Goal: Register for event/course

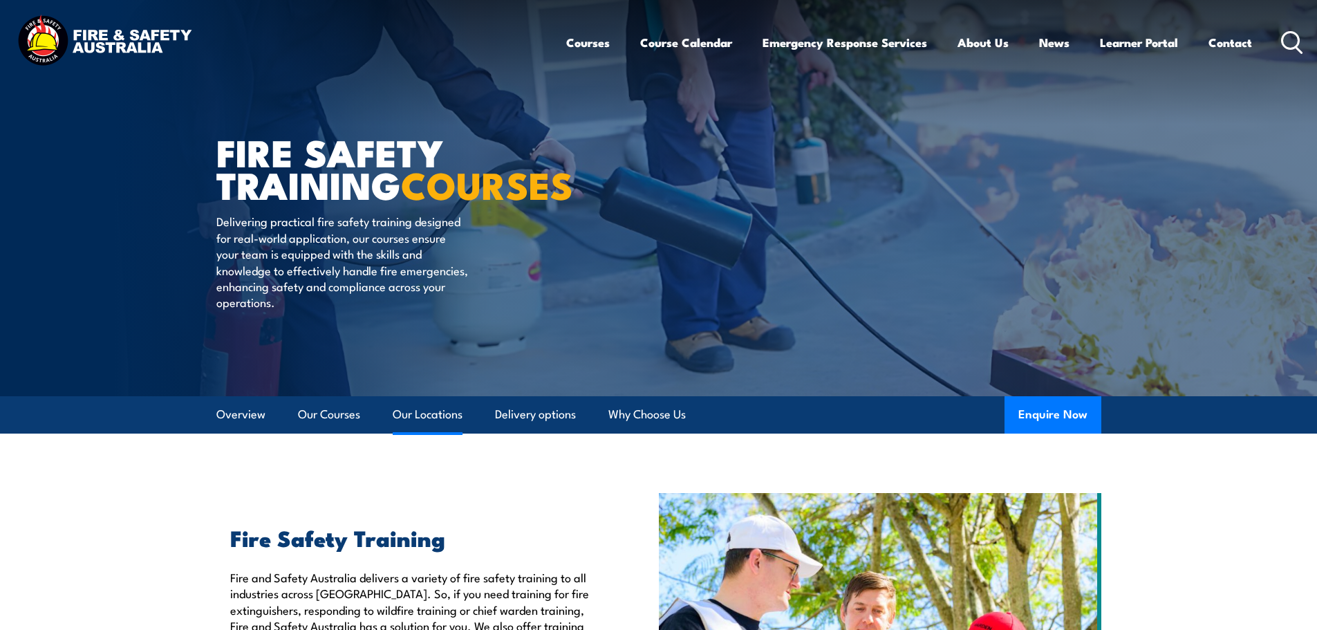
click at [431, 418] on link "Our Locations" at bounding box center [428, 414] width 70 height 37
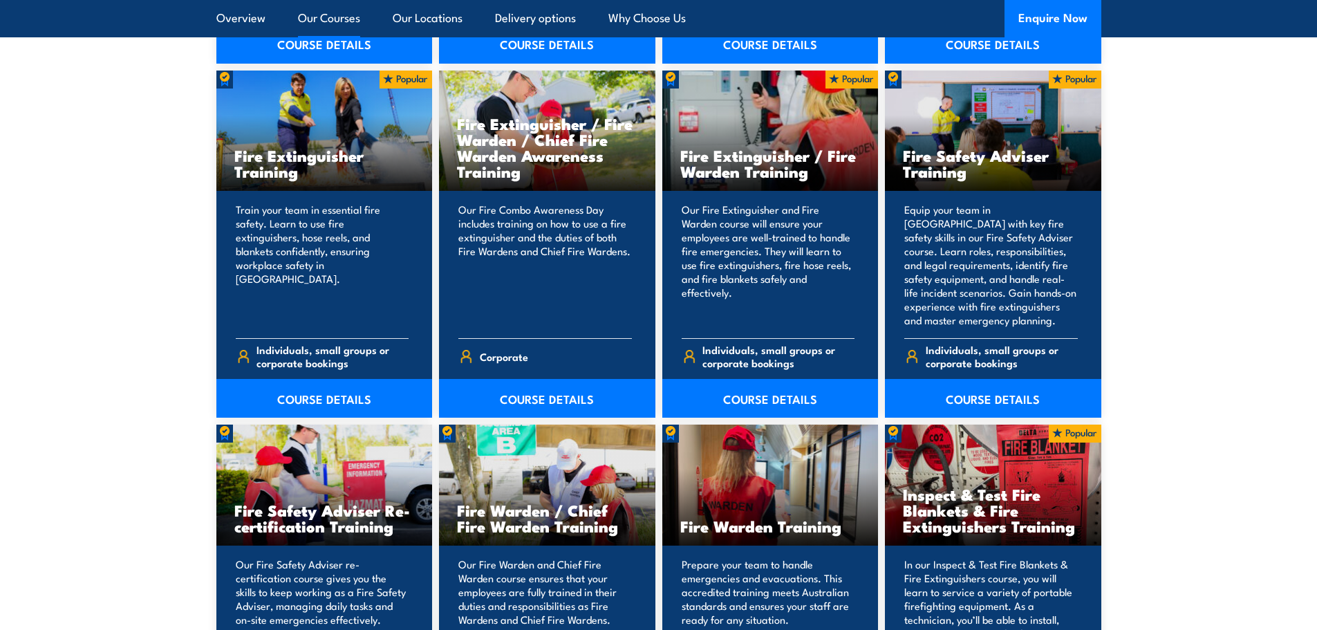
scroll to position [1485, 0]
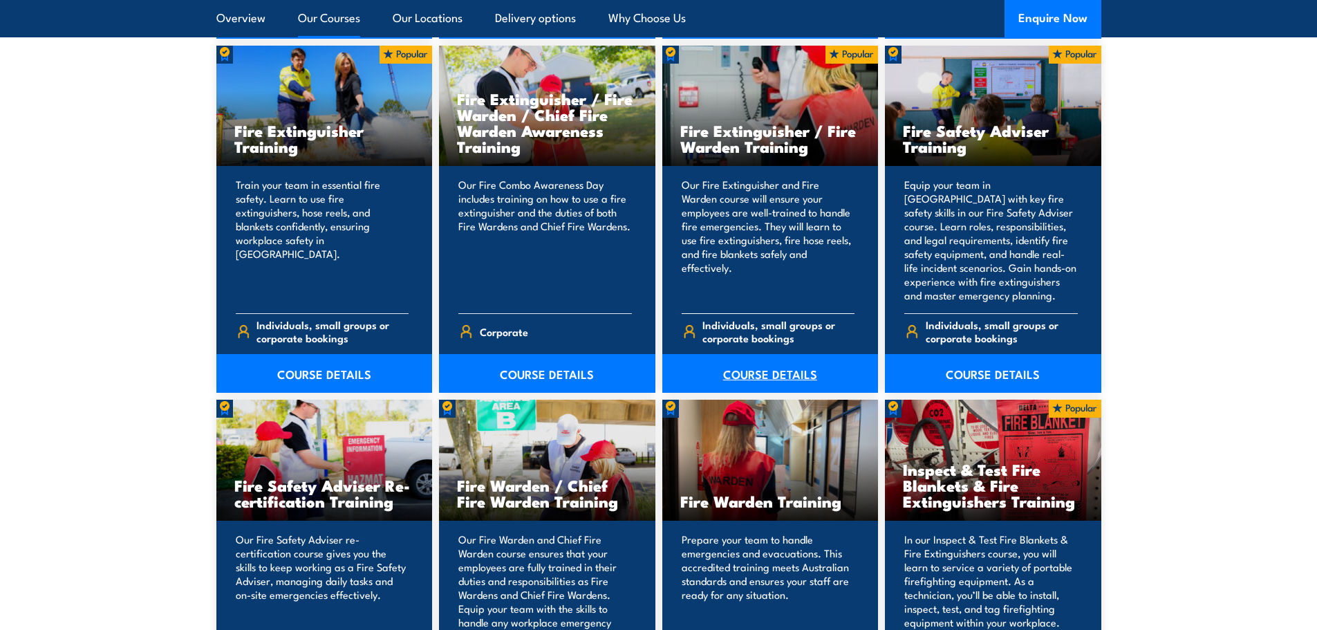
click at [800, 366] on link "COURSE DETAILS" at bounding box center [770, 373] width 216 height 39
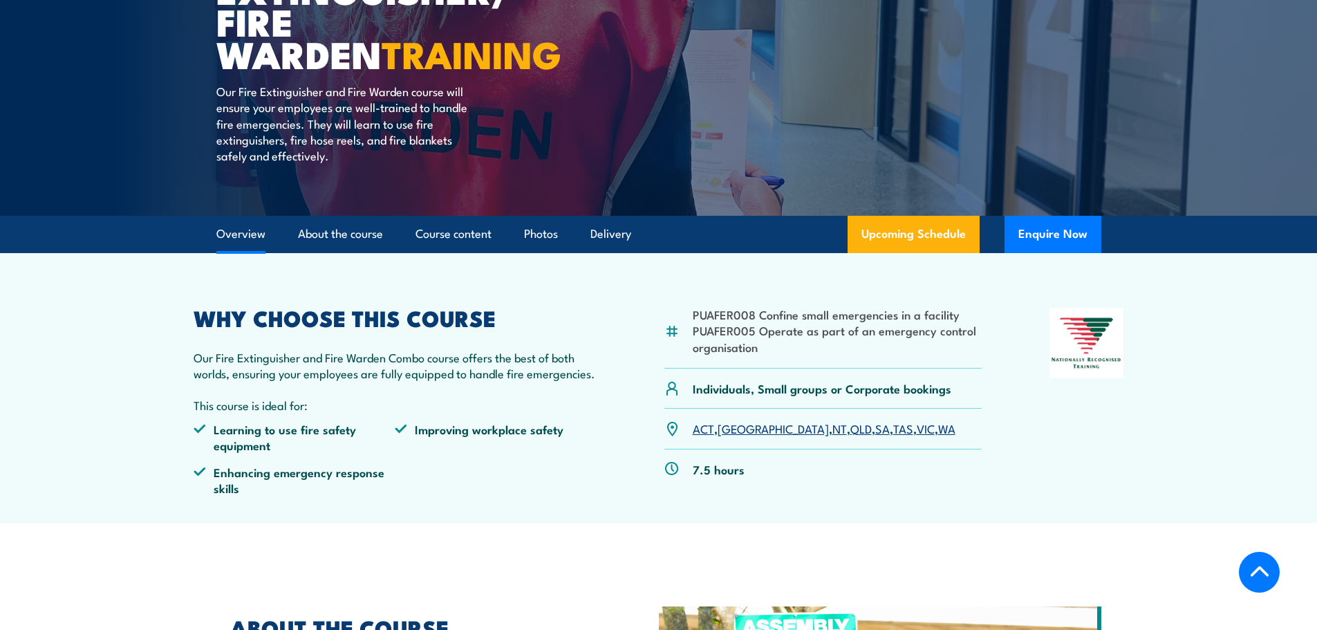
scroll to position [382, 0]
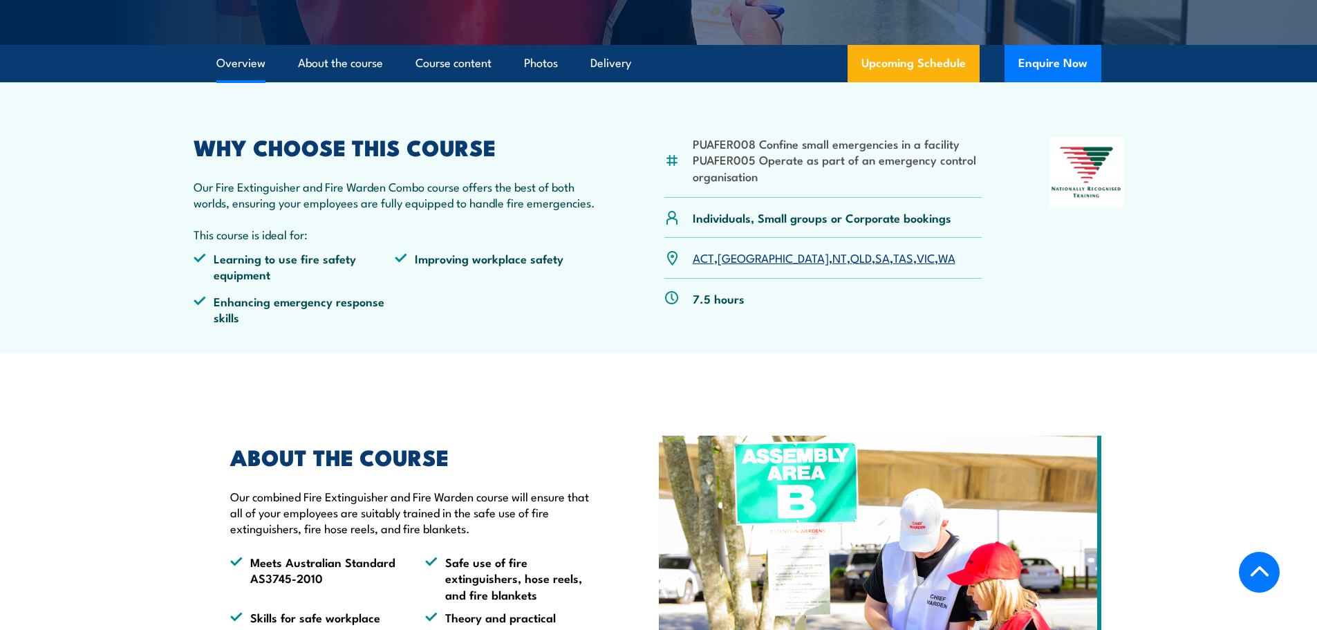
click at [850, 263] on link "QLD" at bounding box center [860, 257] width 21 height 17
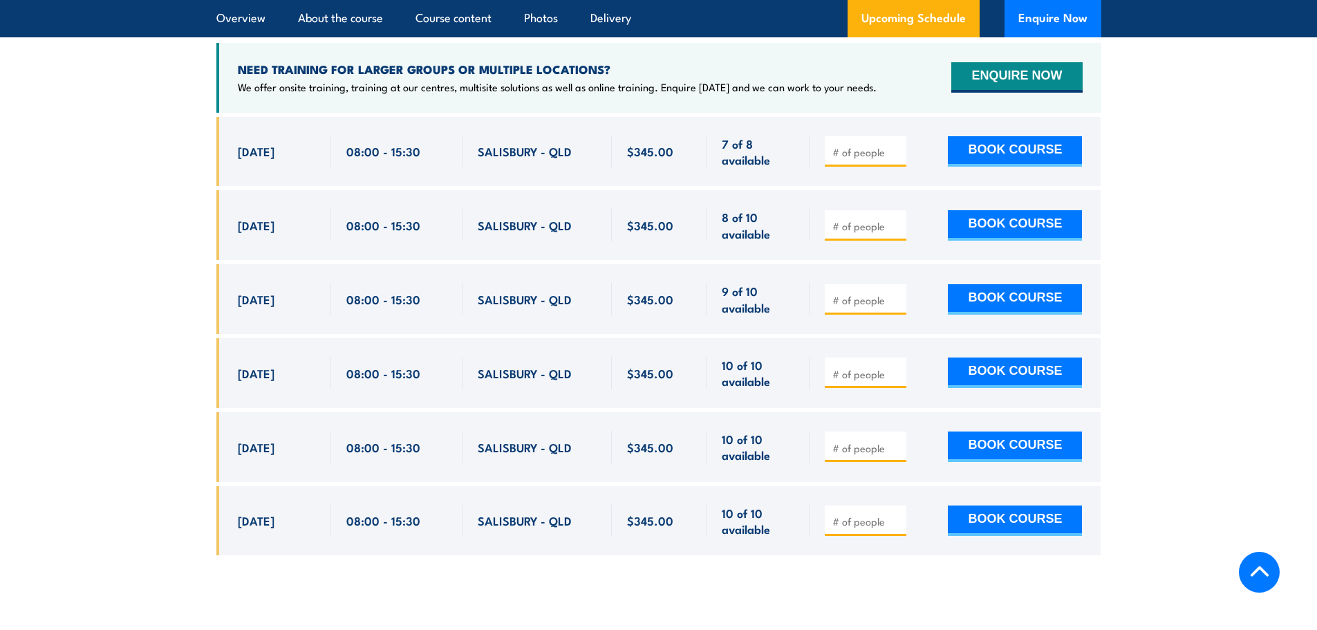
scroll to position [2417, 0]
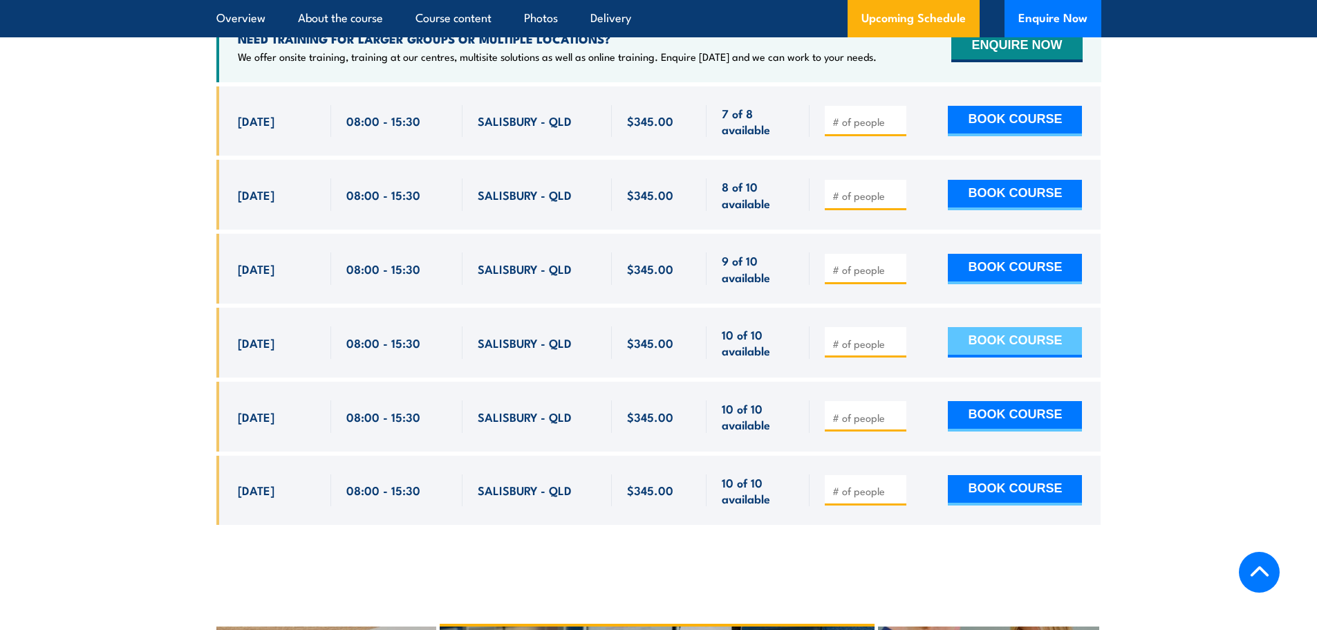
click at [1033, 327] on button "BOOK COURSE" at bounding box center [1015, 342] width 134 height 30
click at [1182, 196] on section "UPCOMING SCHEDULE FOR - "Fire Extinguisher / Fire Warden Training" 02/09/2025 0…" at bounding box center [658, 209] width 1317 height 673
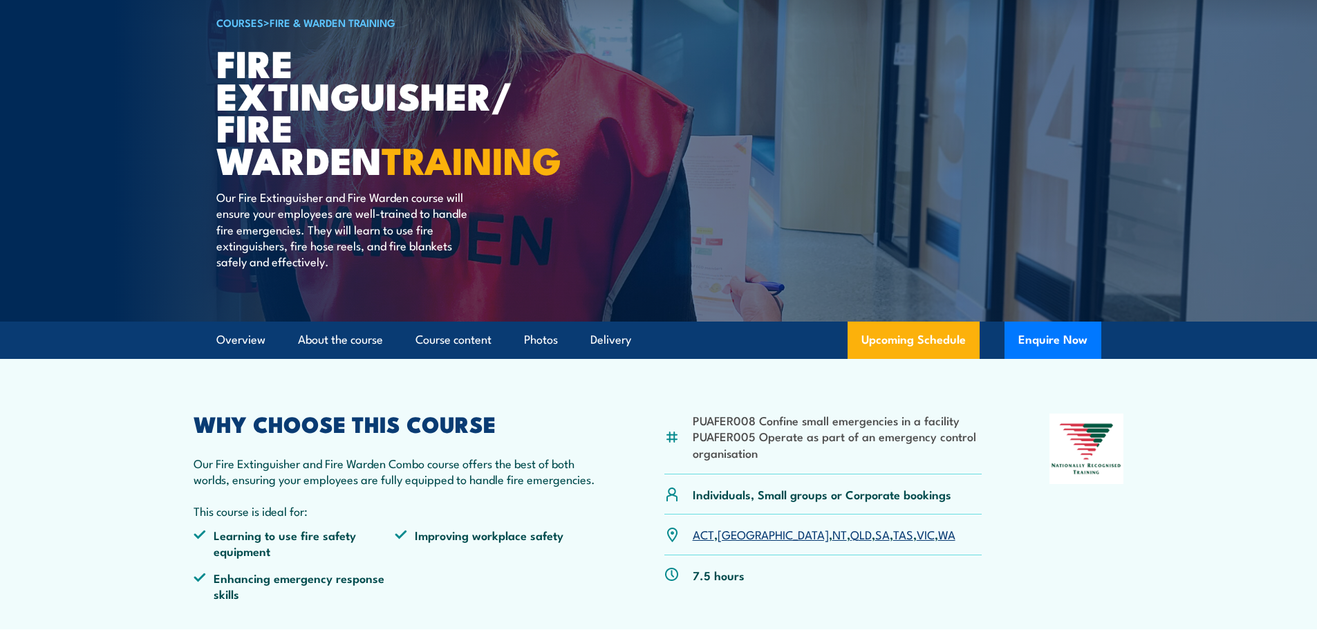
scroll to position [0, 0]
